Goal: Task Accomplishment & Management: Use online tool/utility

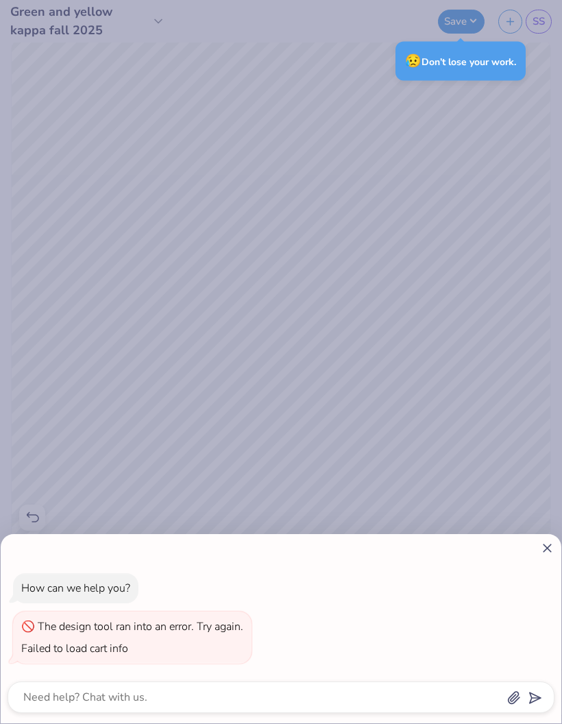
click at [544, 547] on icon at bounding box center [547, 548] width 14 height 14
type textarea "x"
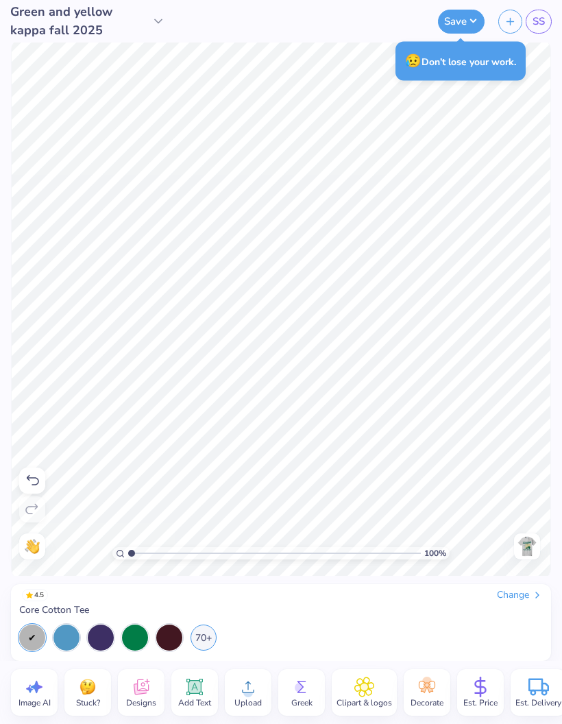
click at [197, 685] on icon at bounding box center [195, 687] width 13 height 13
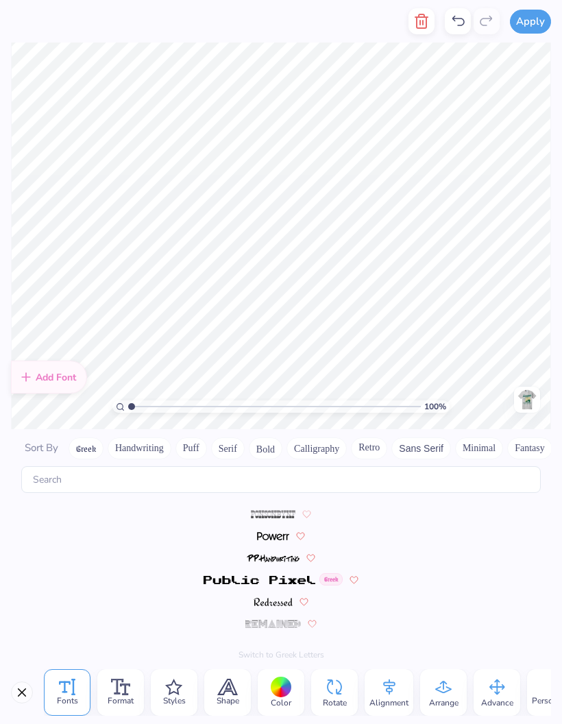
scroll to position [5978, 0]
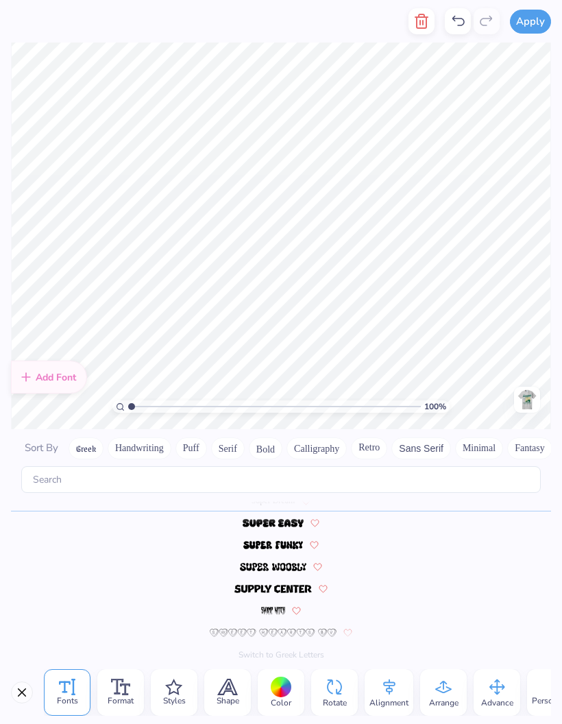
click at [153, 437] on button "Handwriting" at bounding box center [140, 448] width 64 height 22
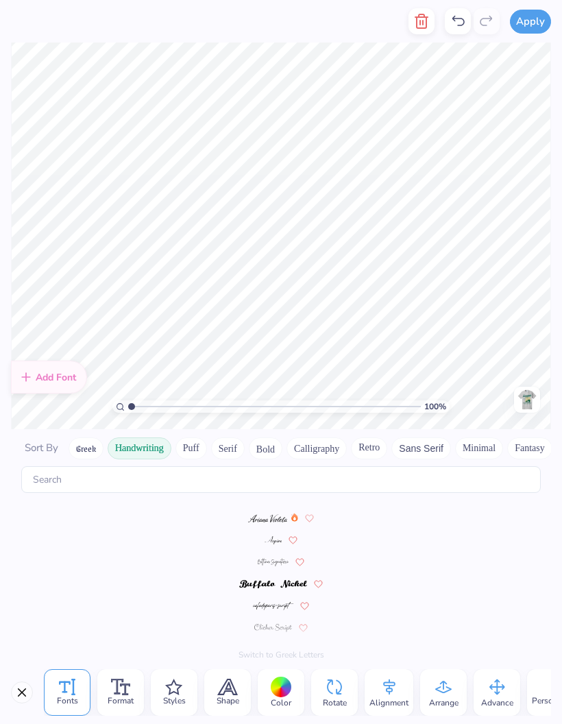
scroll to position [0, 0]
click at [84, 437] on button "Greek" at bounding box center [86, 448] width 35 height 22
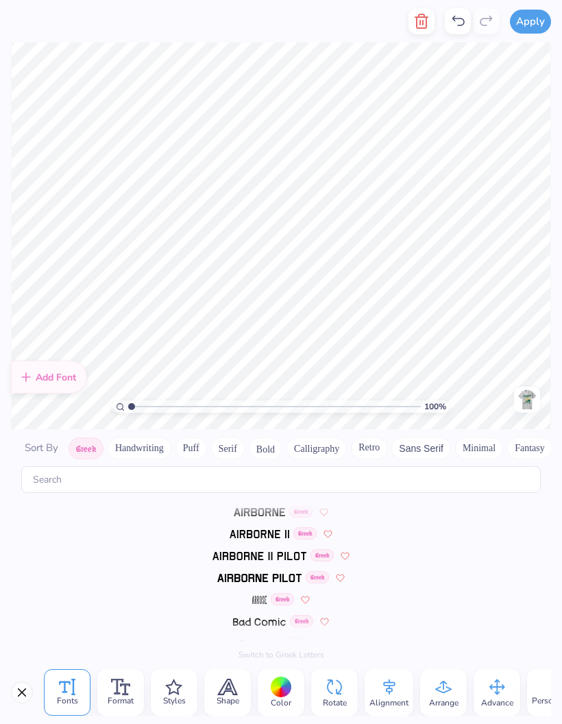
click at [36, 441] on span "Sort By" at bounding box center [42, 448] width 34 height 14
click at [376, 437] on button "Minimal" at bounding box center [380, 448] width 48 height 22
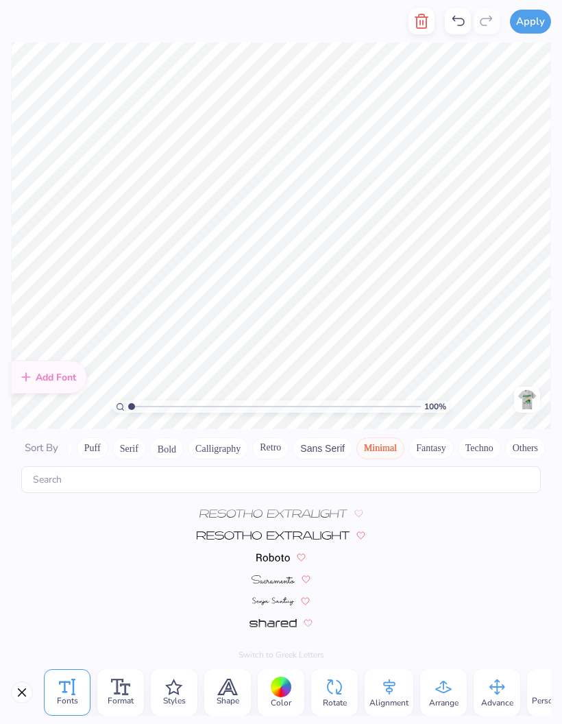
scroll to position [393, 0]
click at [287, 620] on img at bounding box center [273, 624] width 47 height 8
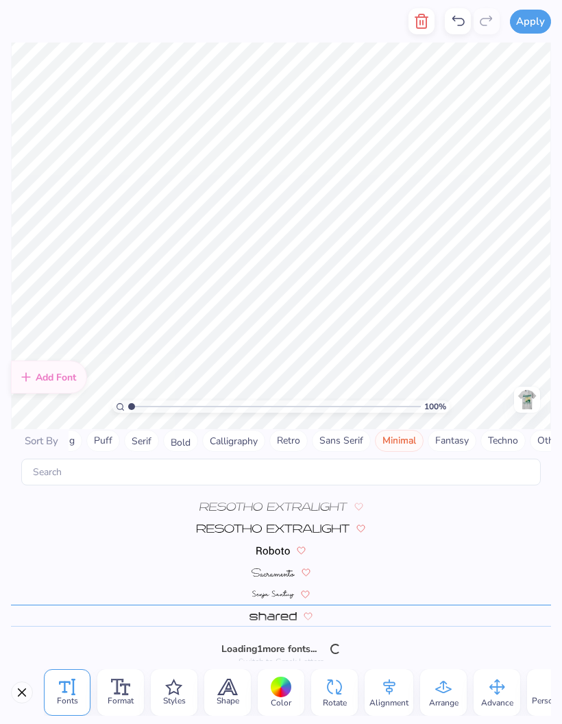
click at [452, 430] on button "Fantasy" at bounding box center [452, 441] width 49 height 22
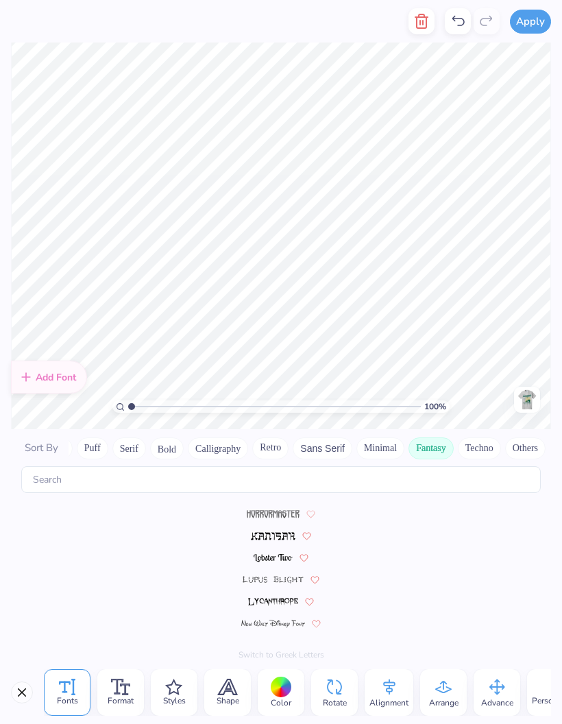
scroll to position [173, 0]
click at [162, 437] on button "Bold" at bounding box center [167, 448] width 34 height 22
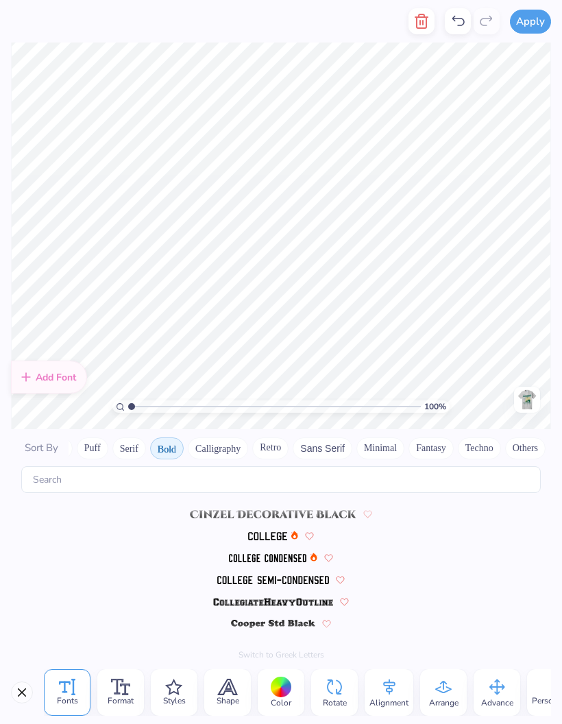
scroll to position [86, 0]
click at [228, 598] on img at bounding box center [273, 602] width 120 height 8
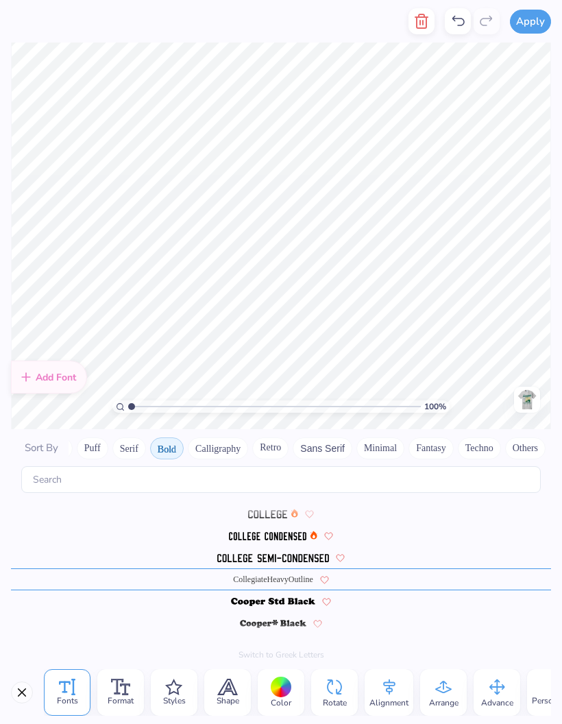
scroll to position [1, 2]
type textarea "kappa phi eta"
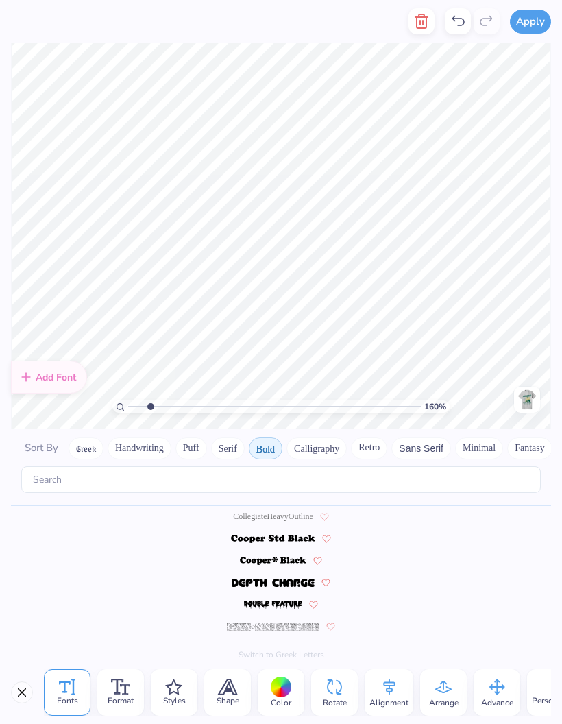
scroll to position [186, 0]
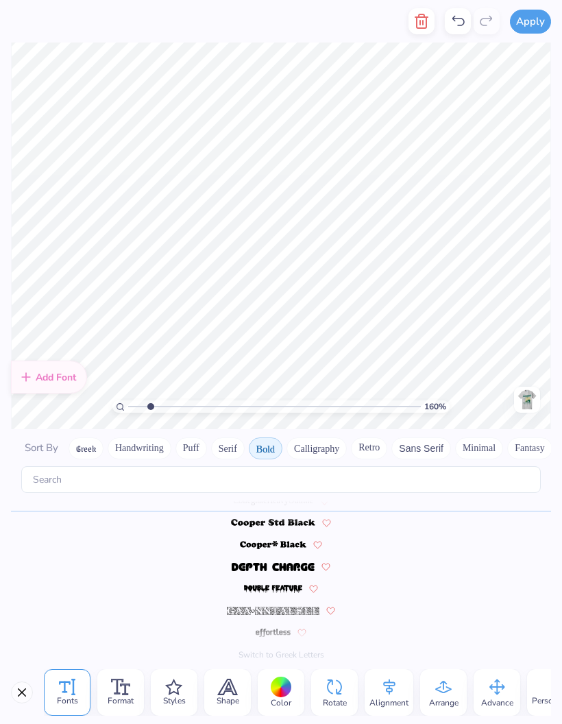
click at [280, 686] on div at bounding box center [281, 687] width 21 height 21
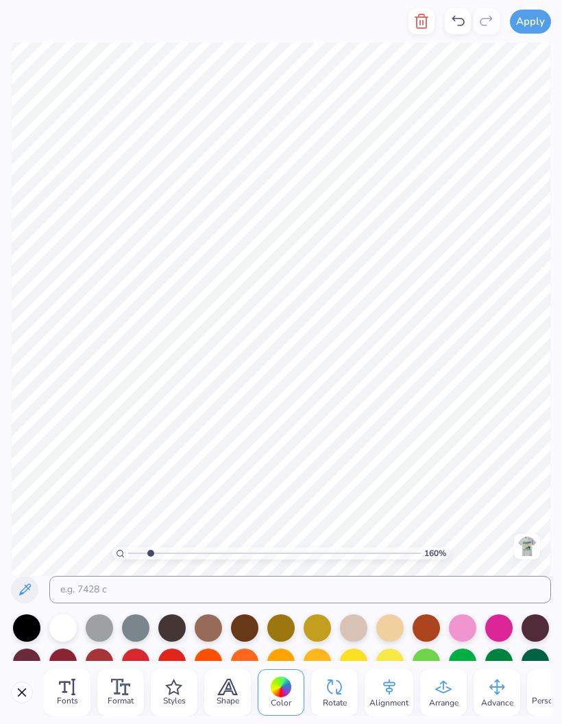
type input "1.60195380745307"
click at [398, 596] on input at bounding box center [300, 589] width 502 height 27
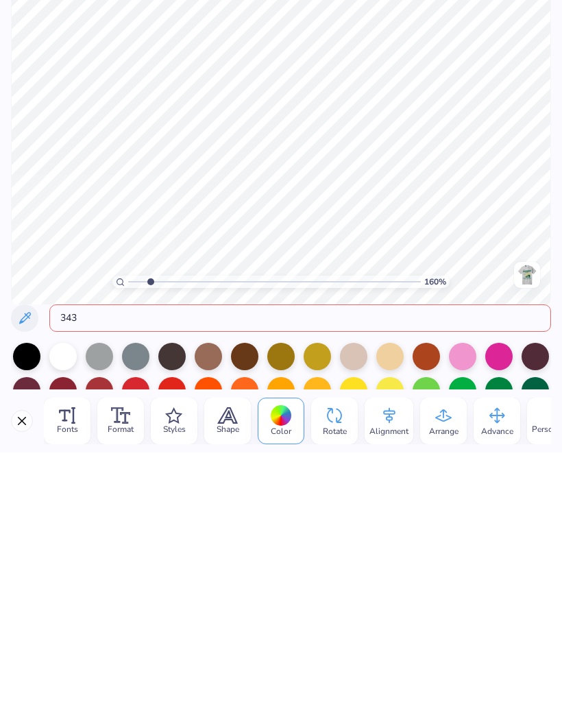
type input "343"
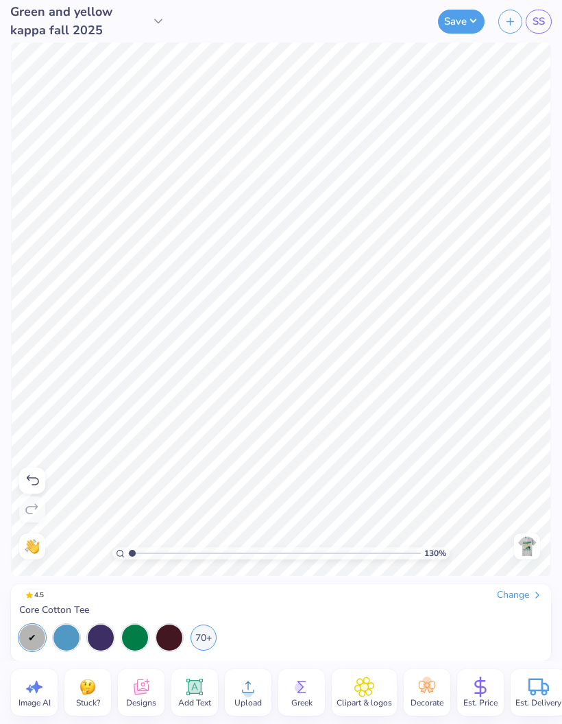
type input "1"
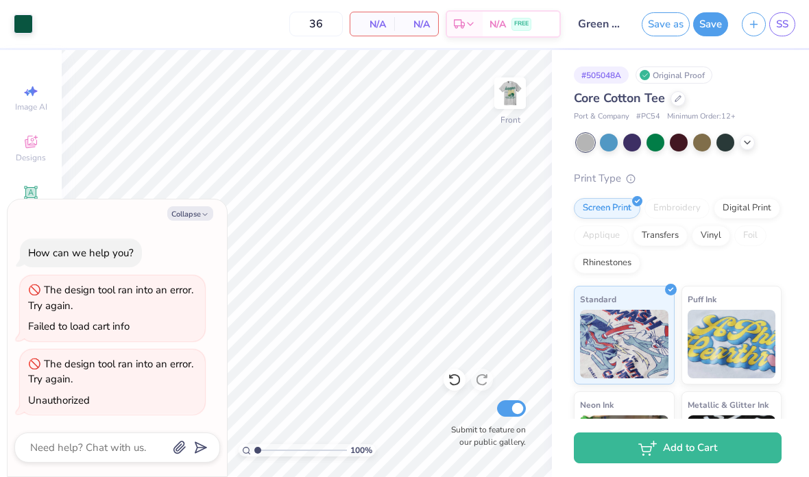
click at [199, 218] on button "Collapse" at bounding box center [190, 213] width 46 height 14
type textarea "x"
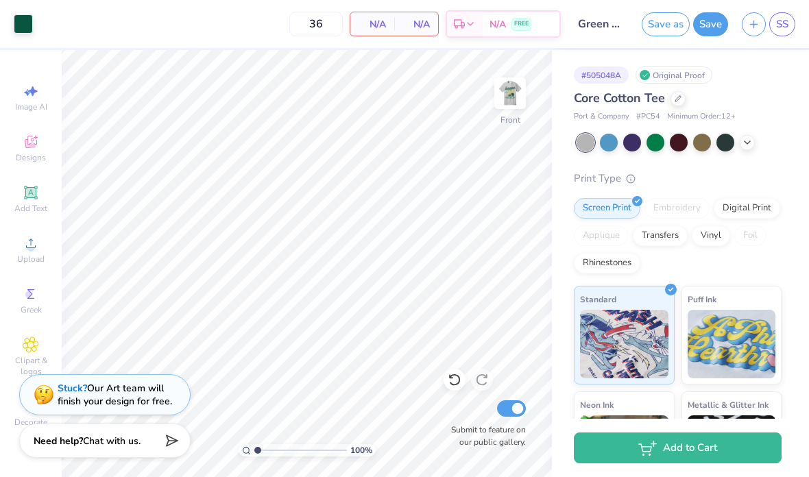
click at [520, 101] on img at bounding box center [509, 93] width 27 height 27
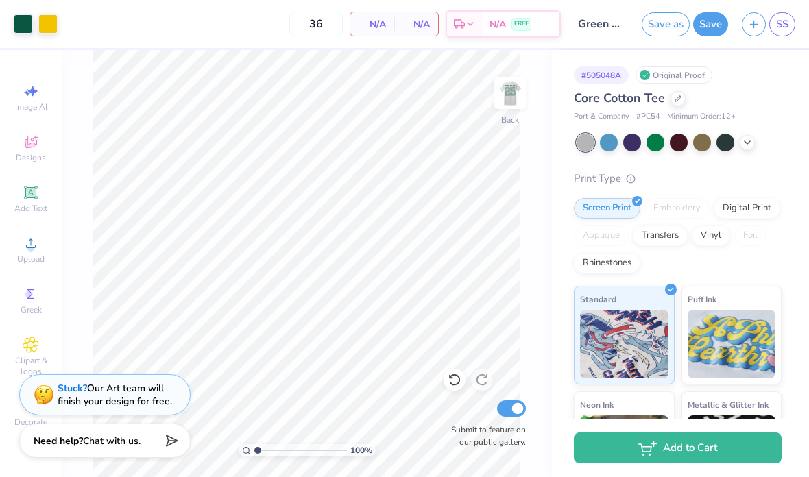
click at [503, 107] on img at bounding box center [509, 93] width 27 height 27
click at [524, 99] on img at bounding box center [509, 93] width 27 height 27
click at [509, 89] on img at bounding box center [509, 93] width 27 height 27
click at [508, 91] on img at bounding box center [509, 93] width 27 height 27
click at [509, 107] on img at bounding box center [509, 93] width 27 height 27
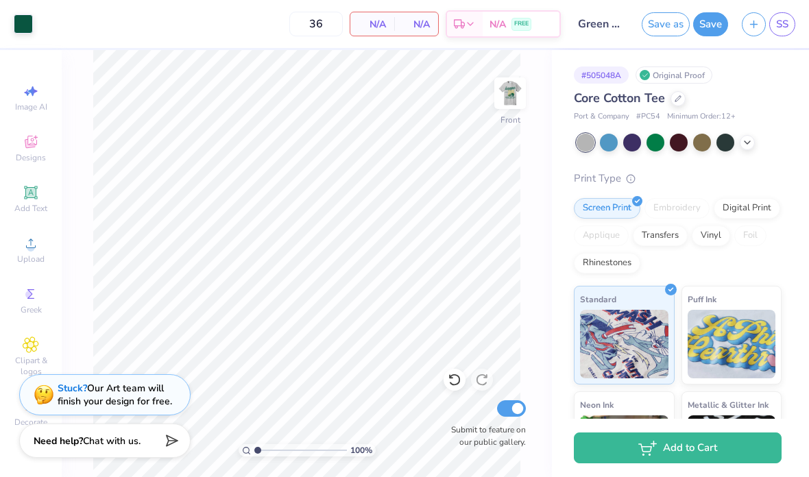
click at [513, 107] on img at bounding box center [509, 93] width 27 height 27
click at [498, 107] on img at bounding box center [509, 93] width 27 height 27
click at [511, 107] on img at bounding box center [509, 93] width 27 height 27
click at [561, 140] on div at bounding box center [747, 142] width 15 height 15
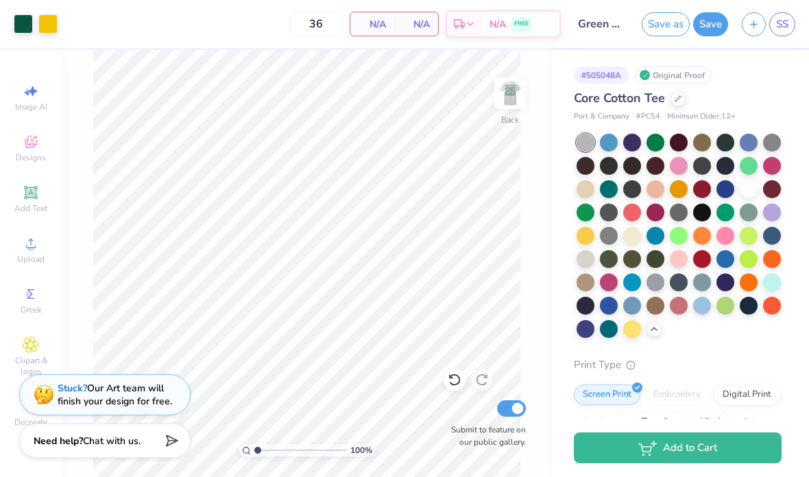
click at [561, 236] on div at bounding box center [632, 236] width 18 height 18
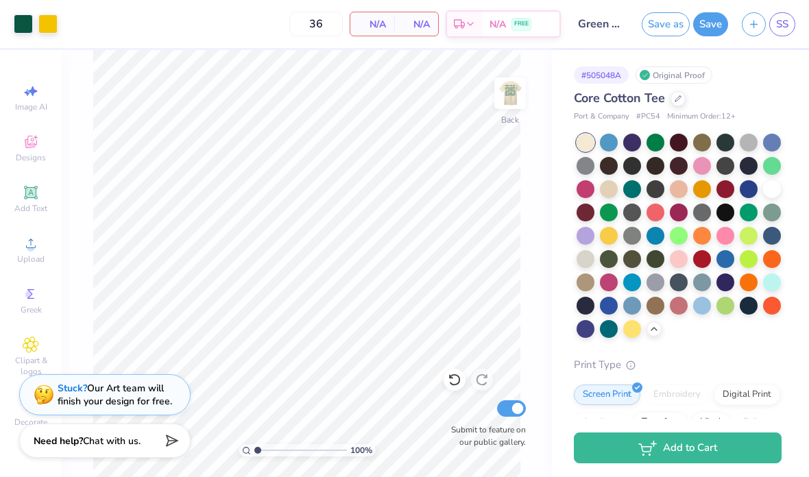
click at [512, 106] on img at bounding box center [509, 93] width 27 height 27
click at [514, 99] on img at bounding box center [509, 93] width 27 height 27
click at [511, 104] on img at bounding box center [509, 93] width 27 height 27
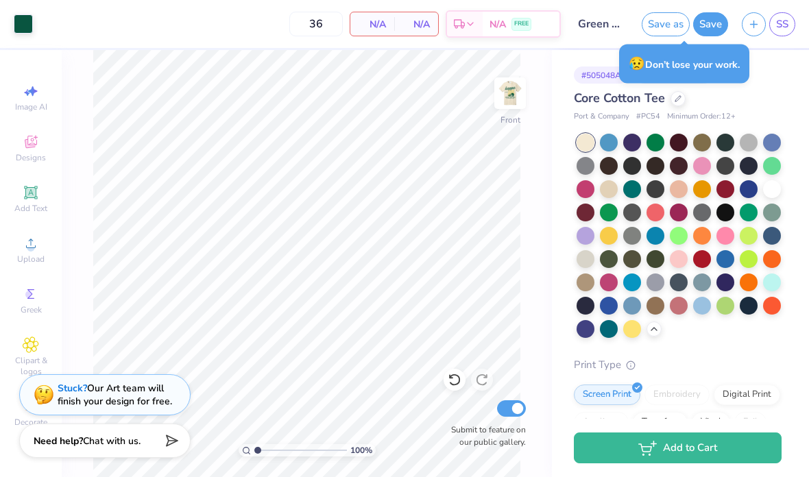
click at [496, 93] on img at bounding box center [509, 93] width 27 height 27
click at [520, 94] on img at bounding box center [509, 93] width 27 height 27
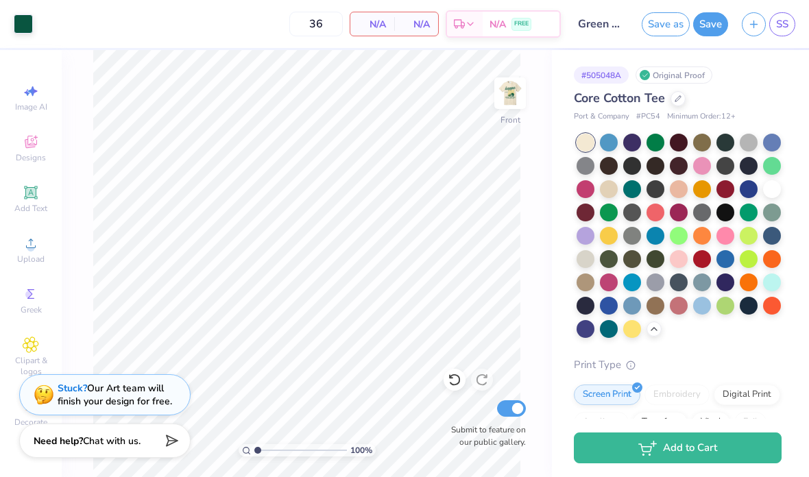
click at [506, 107] on img at bounding box center [509, 93] width 27 height 27
click at [524, 84] on img at bounding box center [509, 93] width 27 height 27
click at [561, 33] on input "Green and yellow kappa fall 2025" at bounding box center [601, 23] width 67 height 27
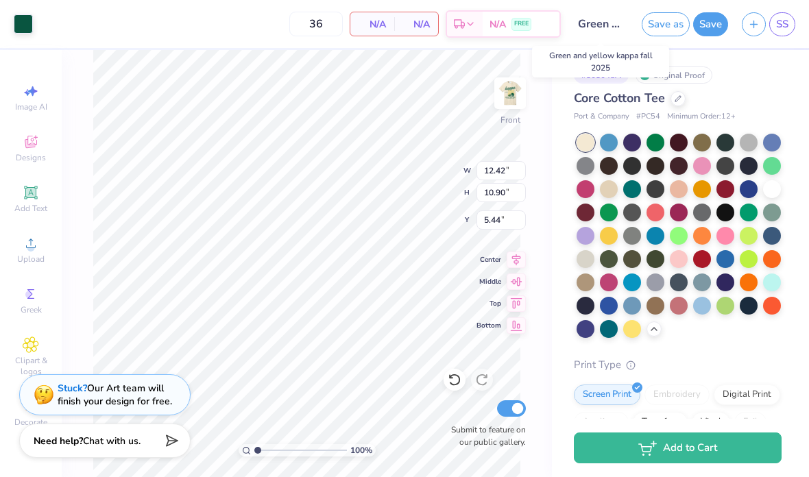
click at [561, 16] on input "Green and yellow kappa fall 2025" at bounding box center [601, 23] width 67 height 27
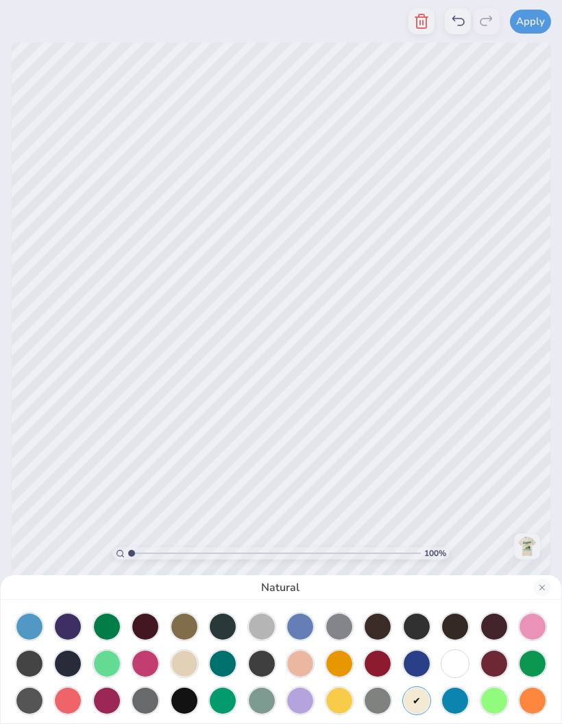
click at [437, 23] on div "Natural" at bounding box center [281, 362] width 562 height 724
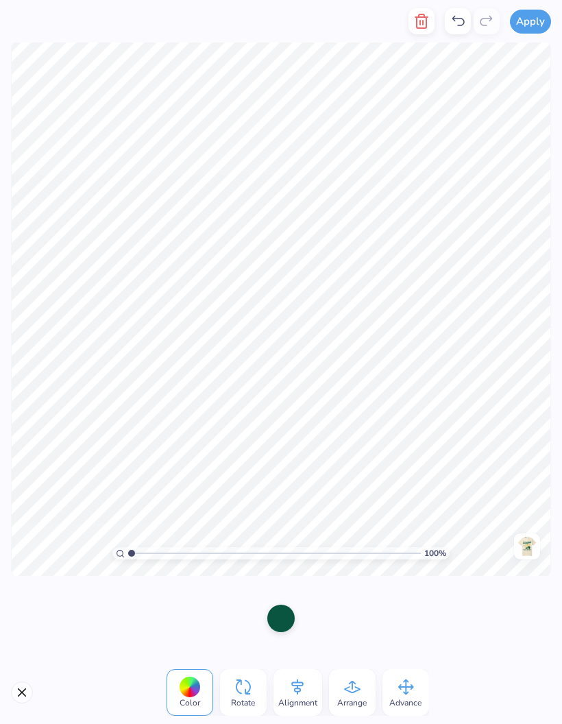
click at [420, 24] on line "button" at bounding box center [420, 23] width 0 height 4
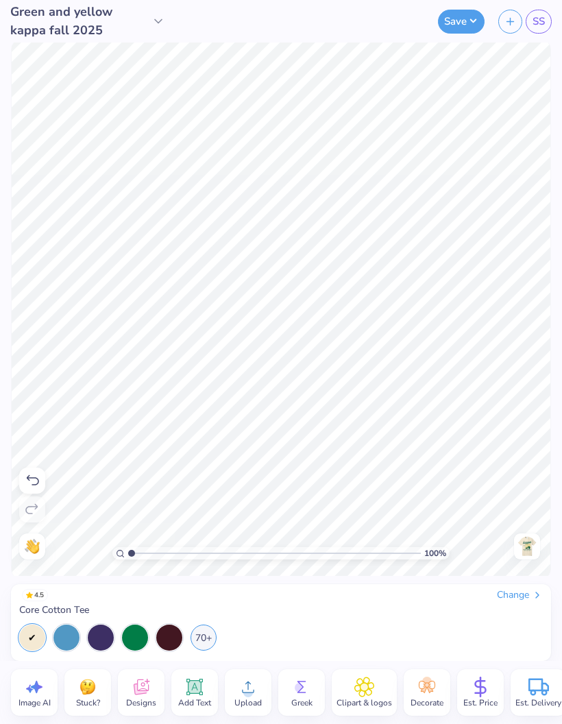
click at [197, 690] on icon at bounding box center [195, 687] width 13 height 13
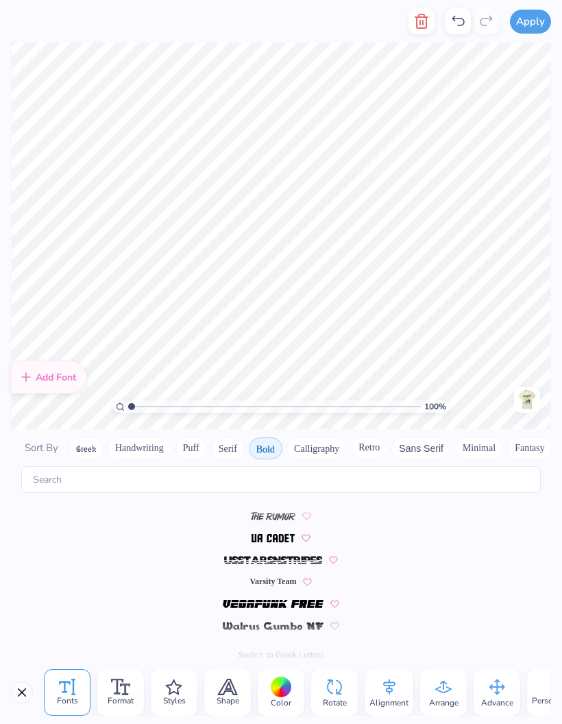
scroll to position [1509, 0]
click at [271, 576] on span "Varsity Team" at bounding box center [273, 582] width 47 height 12
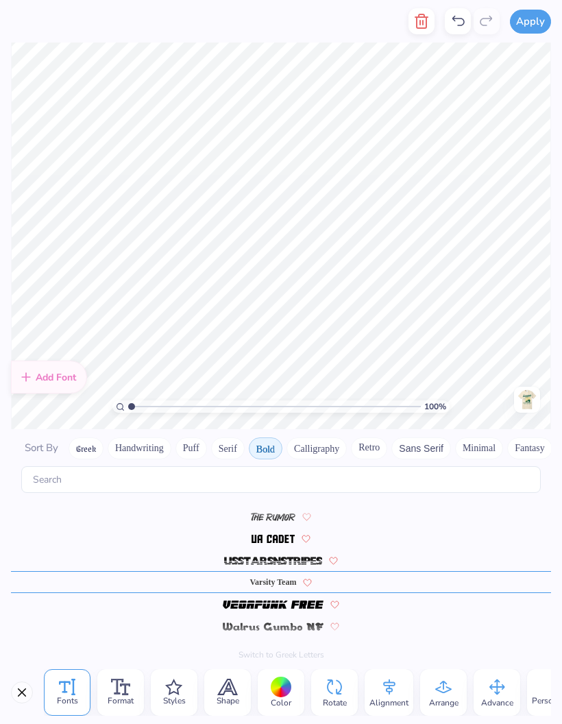
click at [277, 574] on div "Varsity Team" at bounding box center [281, 582] width 540 height 22
click at [287, 532] on span at bounding box center [273, 538] width 43 height 12
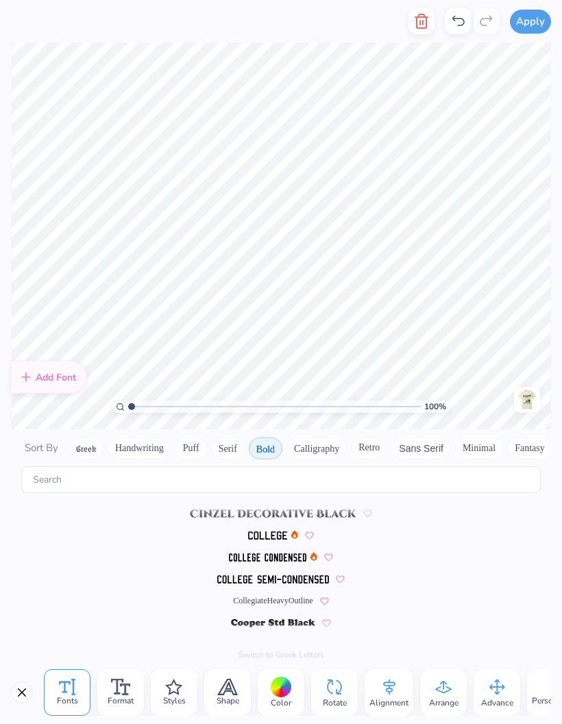
scroll to position [86, 0]
click at [295, 595] on span "CollegiateHeavyOutline" at bounding box center [273, 601] width 80 height 12
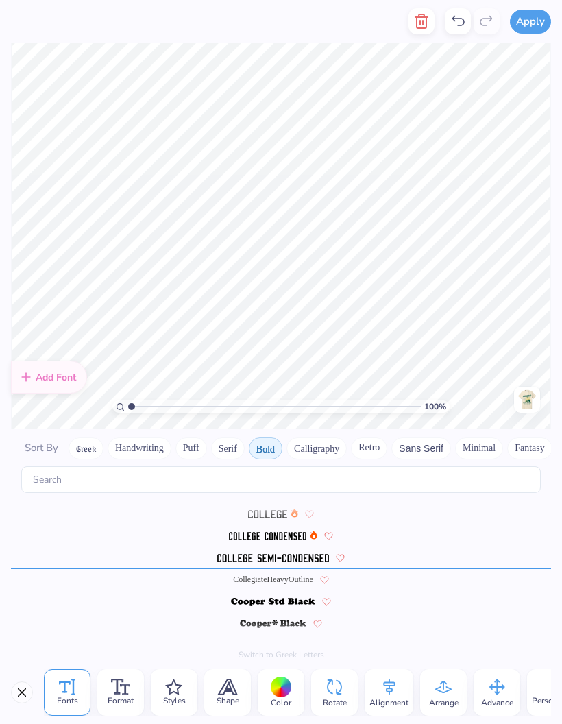
scroll to position [1, 0]
type textarea "25"
